Goal: Task Accomplishment & Management: Manage account settings

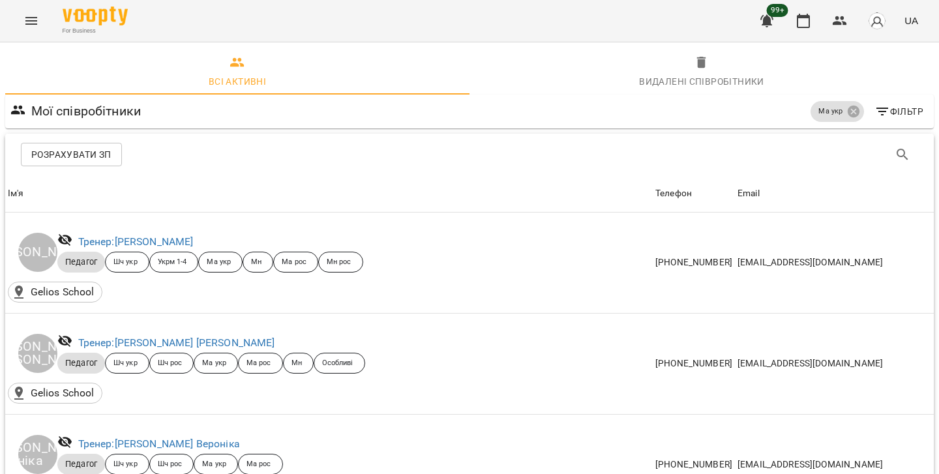
scroll to position [0, 1]
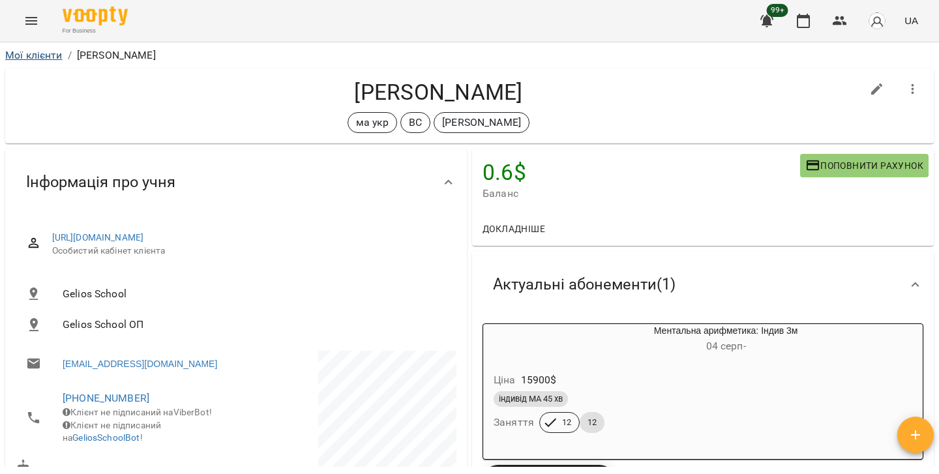
click at [56, 53] on link "Мої клієнти" at bounding box center [33, 55] width 57 height 12
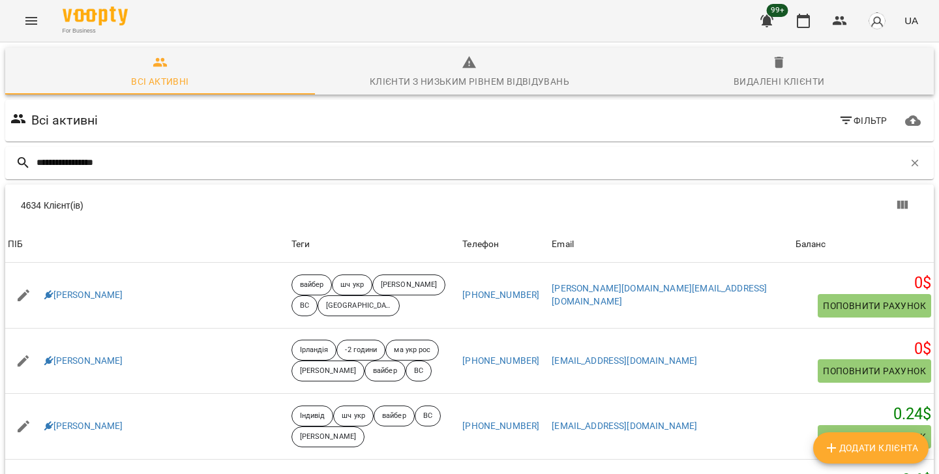
type input "**********"
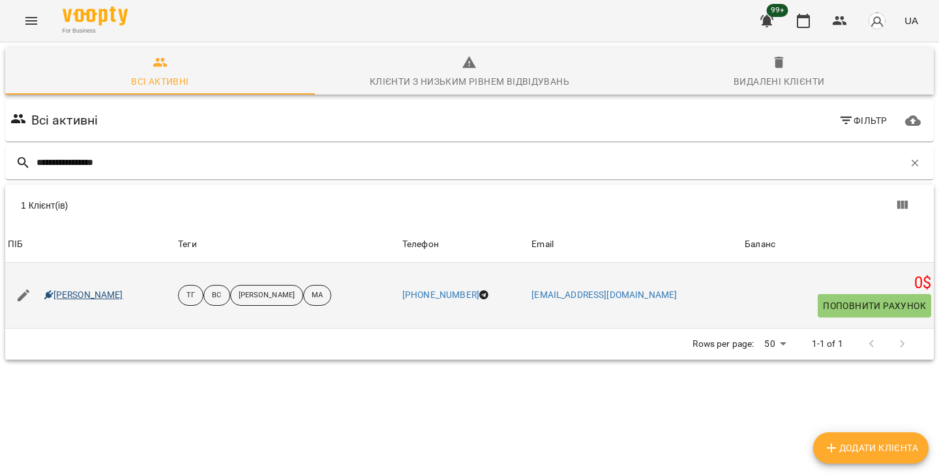
click at [104, 293] on link "[PERSON_NAME]" at bounding box center [83, 295] width 79 height 13
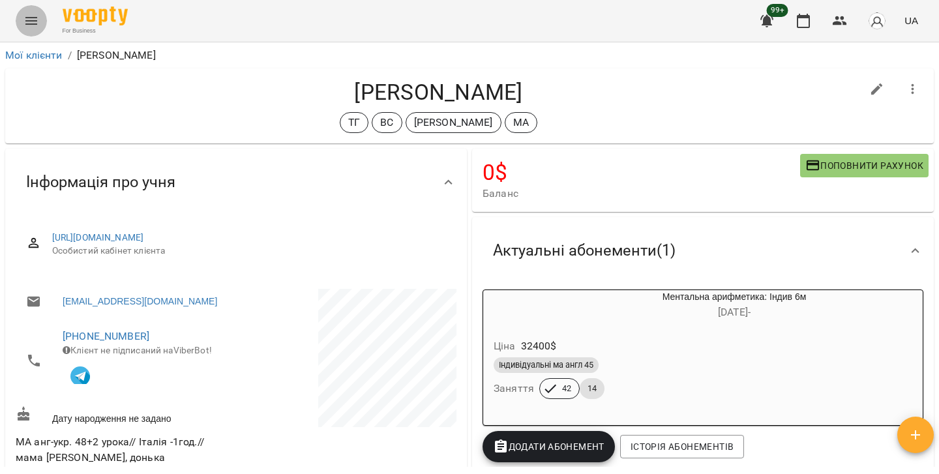
click at [29, 23] on icon "Menu" at bounding box center [31, 21] width 12 height 8
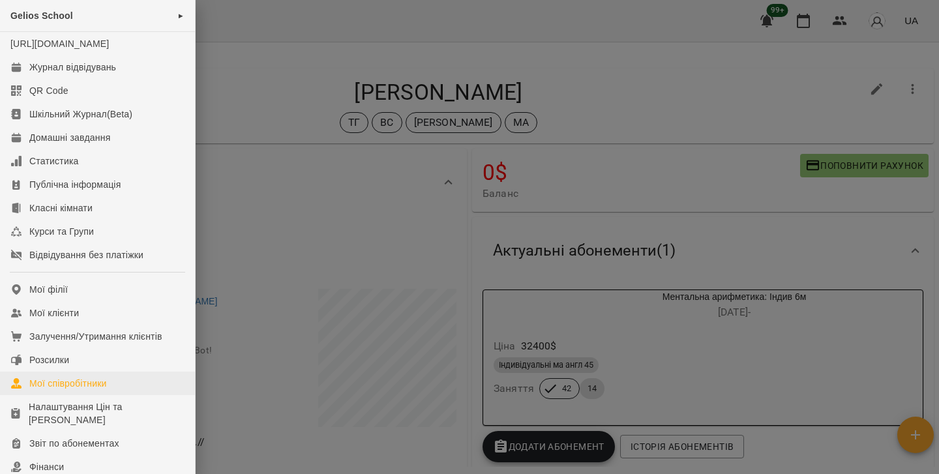
click at [58, 390] on div "Мої співробітники" at bounding box center [68, 383] width 78 height 13
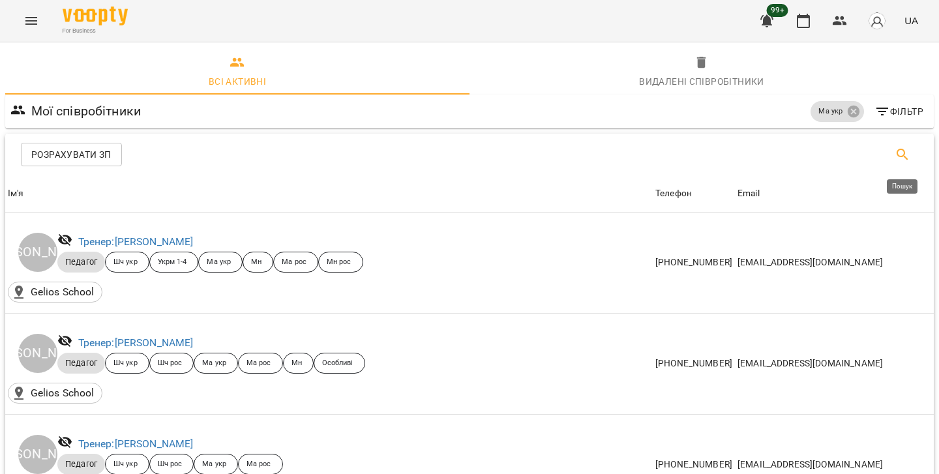
click at [904, 158] on icon "Пошук" at bounding box center [903, 155] width 16 height 16
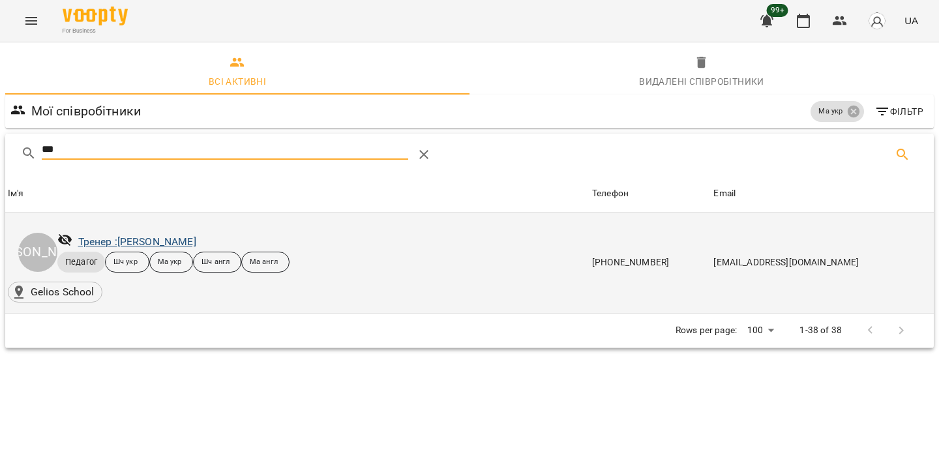
type input "***"
click at [138, 239] on link "Тренер : [PERSON_NAME]" at bounding box center [137, 242] width 118 height 12
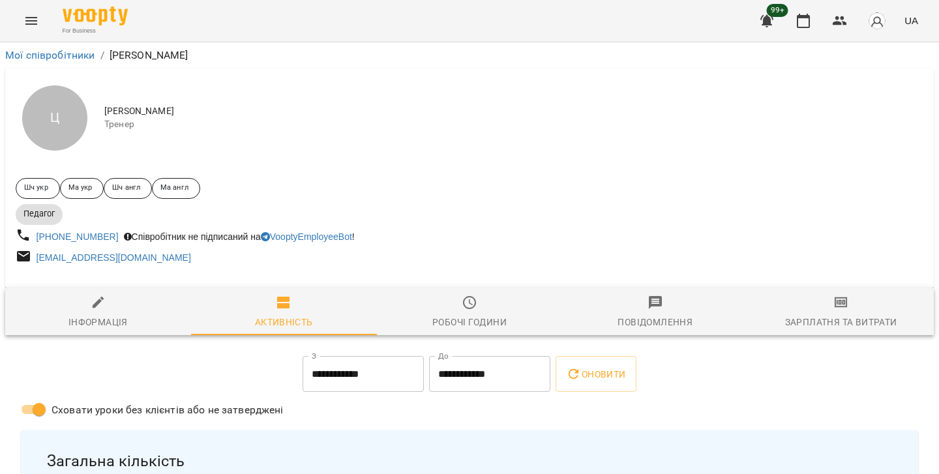
click at [116, 314] on span "Інформація" at bounding box center [98, 312] width 170 height 35
select select "**"
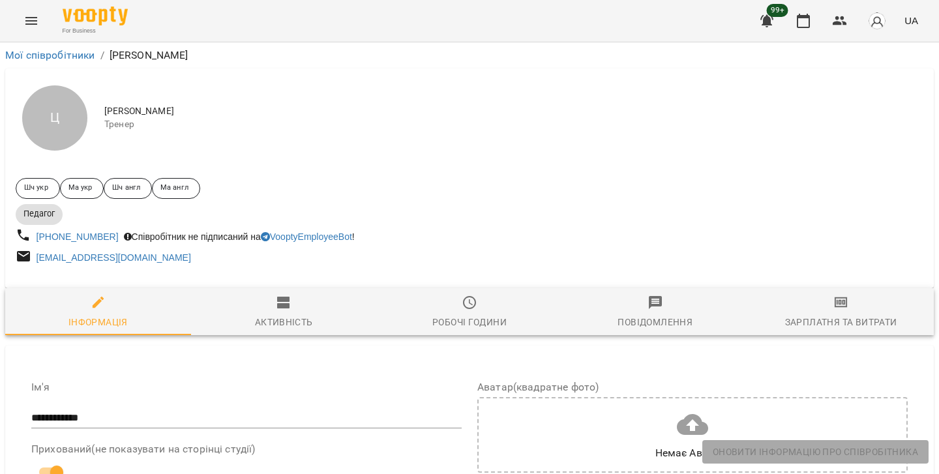
click at [292, 312] on span "Активність" at bounding box center [284, 312] width 170 height 35
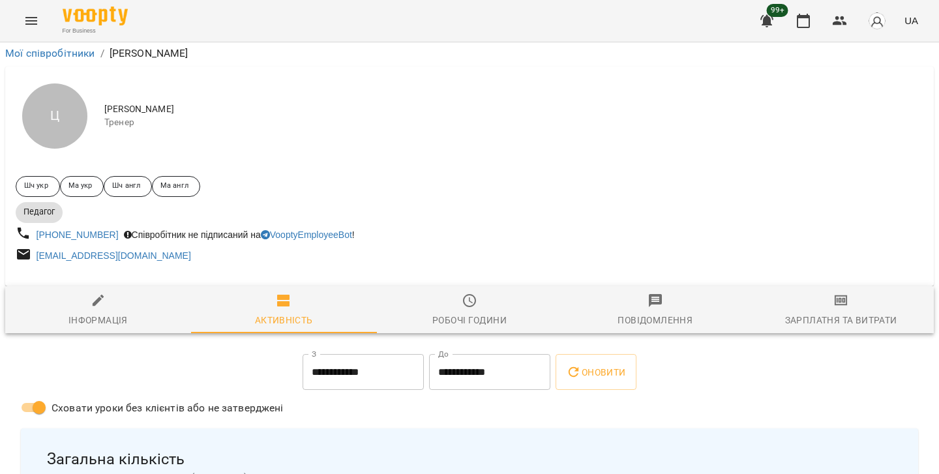
scroll to position [5, 0]
click at [658, 295] on icon "button" at bounding box center [655, 300] width 13 height 13
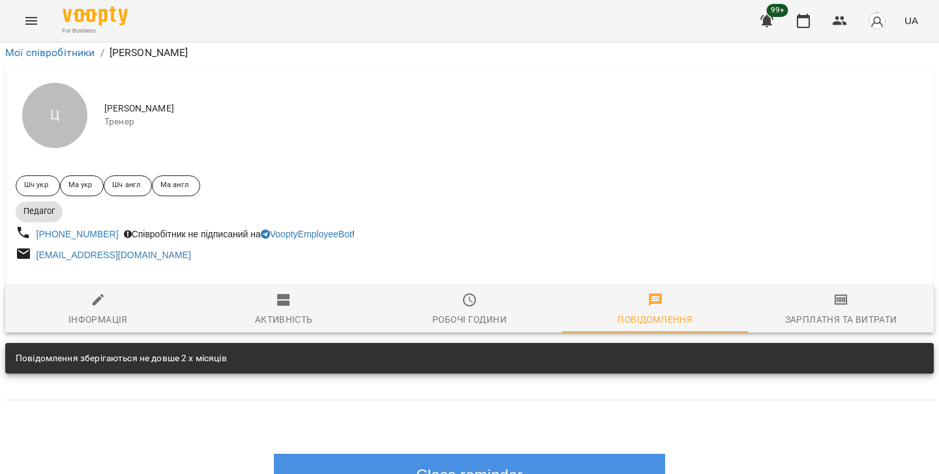
click at [89, 312] on div "Інформація" at bounding box center [98, 320] width 59 height 16
select select "**"
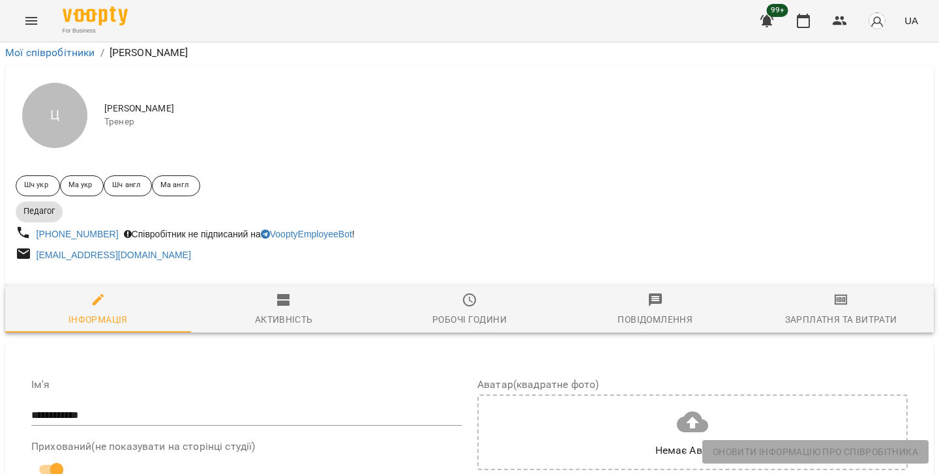
click at [22, 19] on button "Menu" at bounding box center [31, 20] width 31 height 31
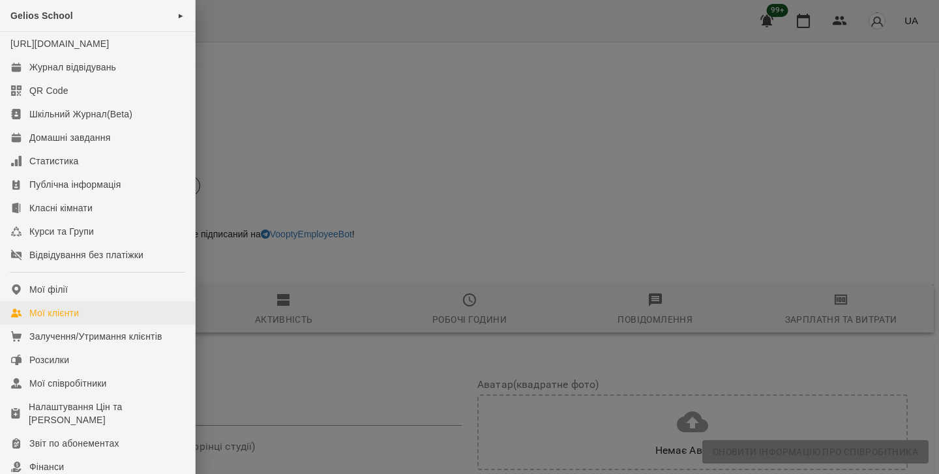
click at [86, 325] on link "Мої клієнти" at bounding box center [97, 312] width 195 height 23
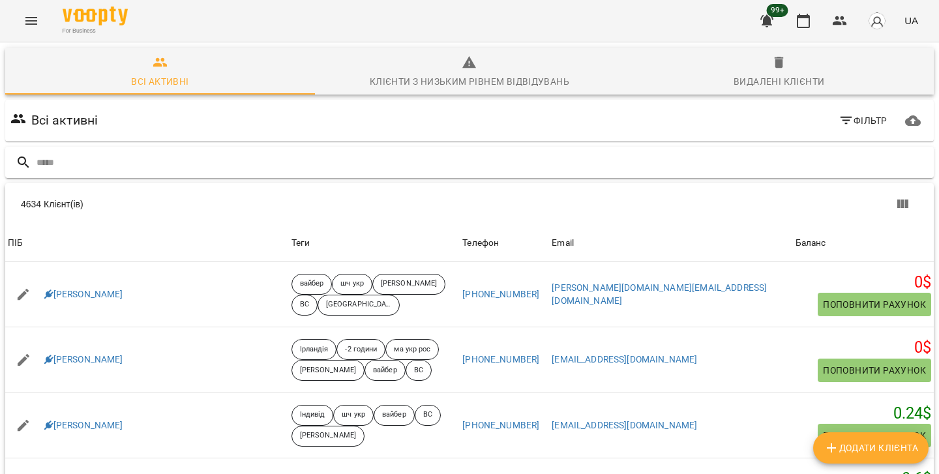
click at [166, 172] on input "text" at bounding box center [483, 163] width 893 height 22
type input "*"
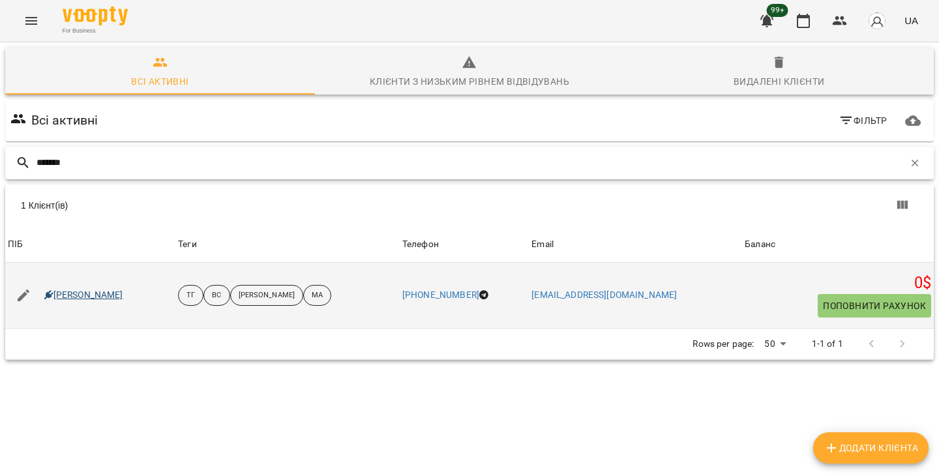
type input "*******"
click at [106, 296] on link "[PERSON_NAME]" at bounding box center [83, 295] width 79 height 13
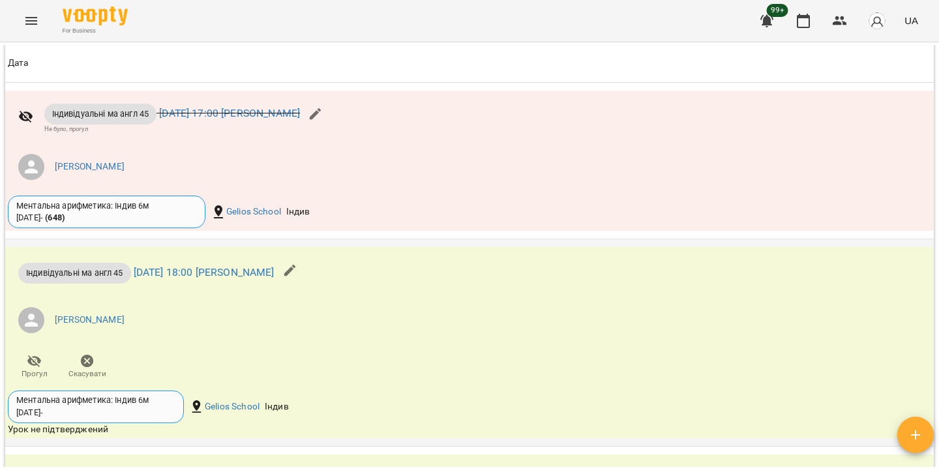
scroll to position [1519, 0]
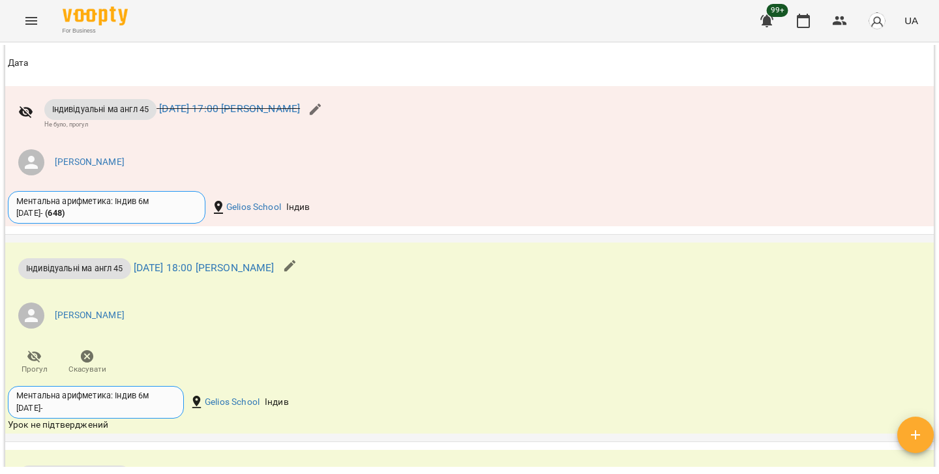
click at [89, 350] on icon "button" at bounding box center [87, 356] width 13 height 13
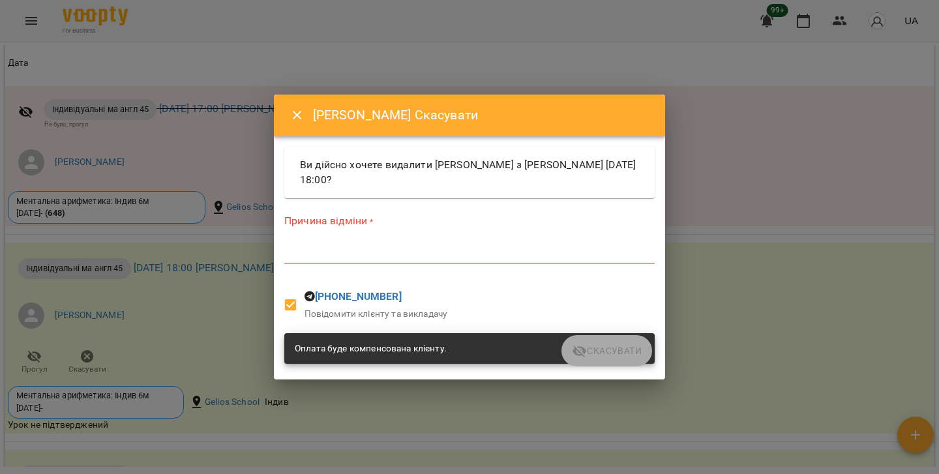
click at [381, 255] on textarea at bounding box center [469, 254] width 371 height 12
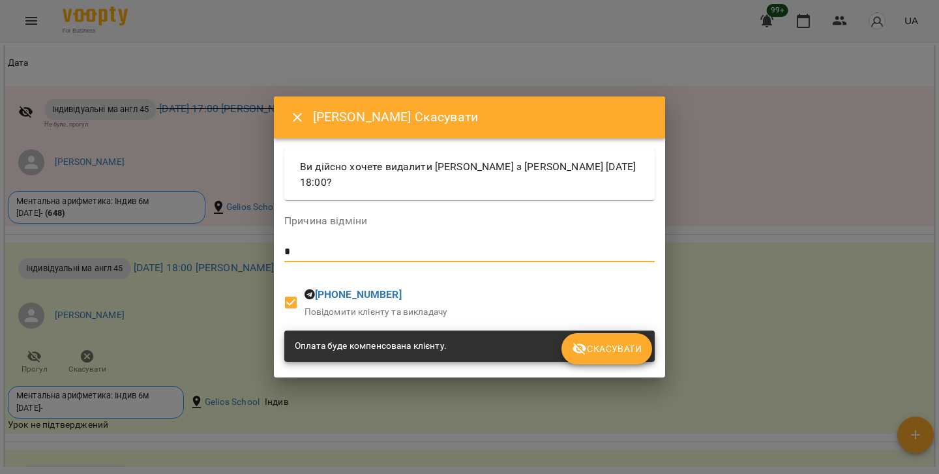
type textarea "*"
click at [622, 350] on span "Скасувати" at bounding box center [607, 349] width 70 height 16
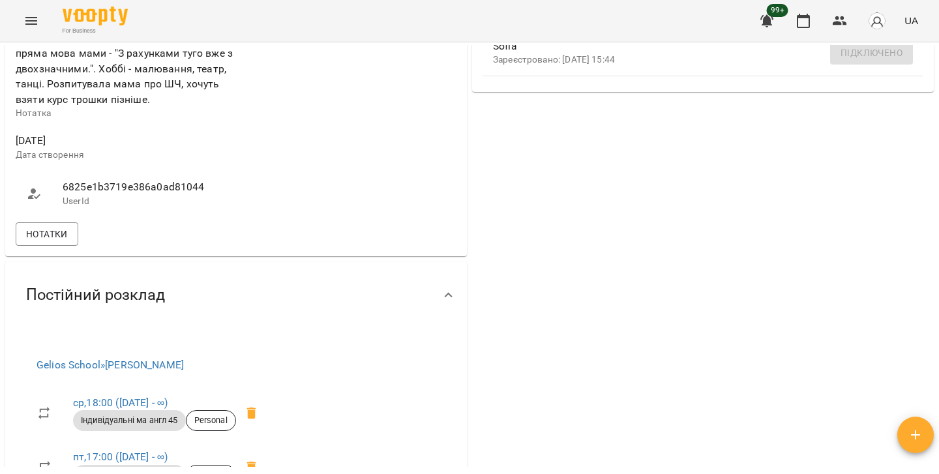
scroll to position [499, 0]
